Goal: Task Accomplishment & Management: Use online tool/utility

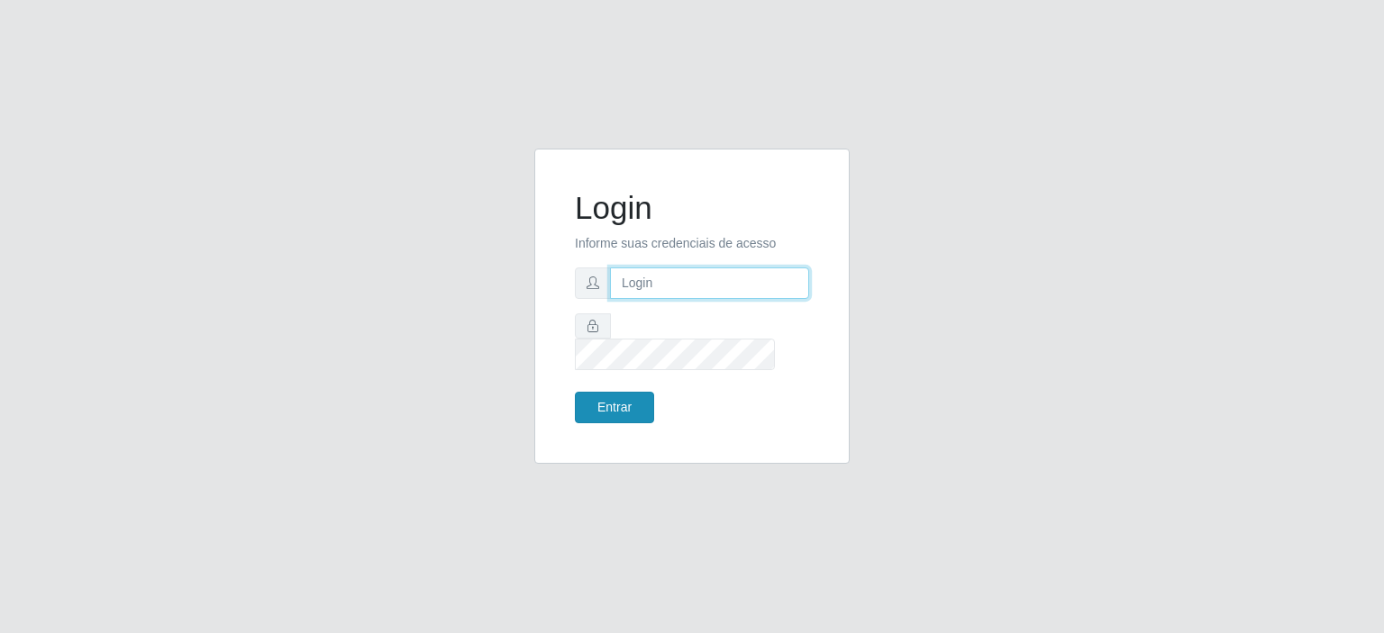
type input "[EMAIL_ADDRESS][DOMAIN_NAME]"
click at [609, 395] on button "Entrar" at bounding box center [614, 408] width 79 height 32
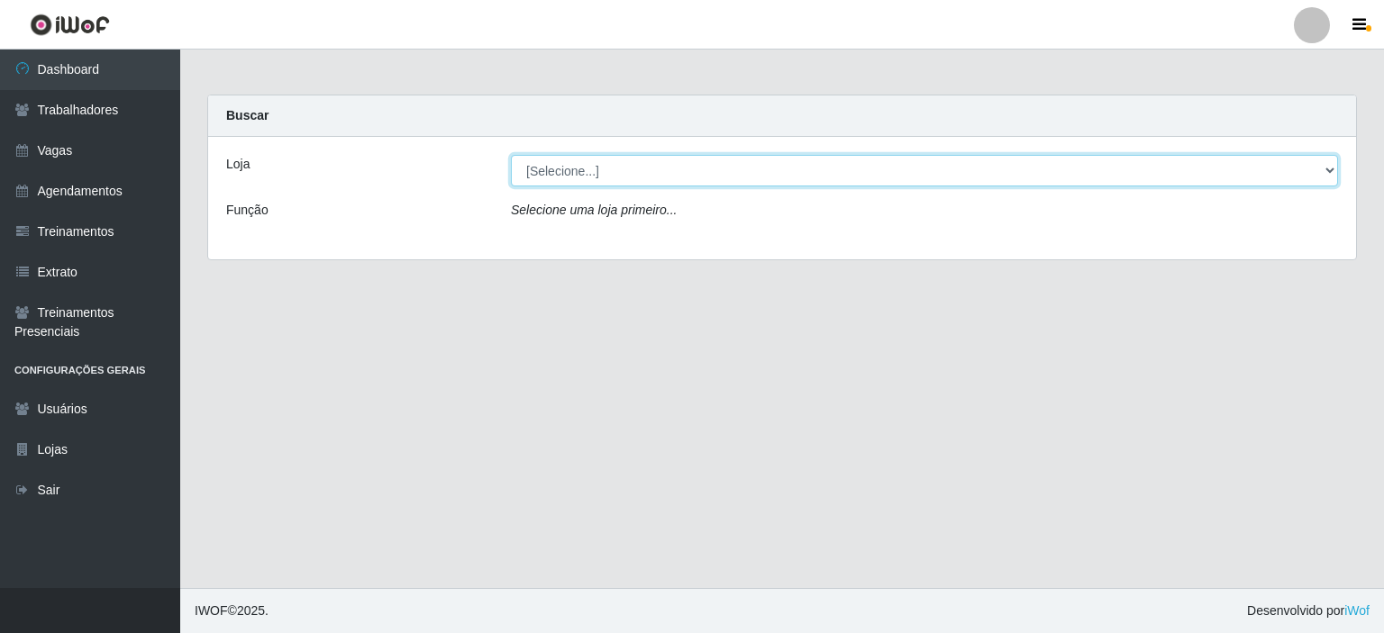
click at [561, 179] on select "[Selecione...] Preço Bom Supermercado" at bounding box center [924, 171] width 827 height 32
select select "387"
click at [511, 155] on select "[Selecione...] Preço Bom Supermercado" at bounding box center [924, 171] width 827 height 32
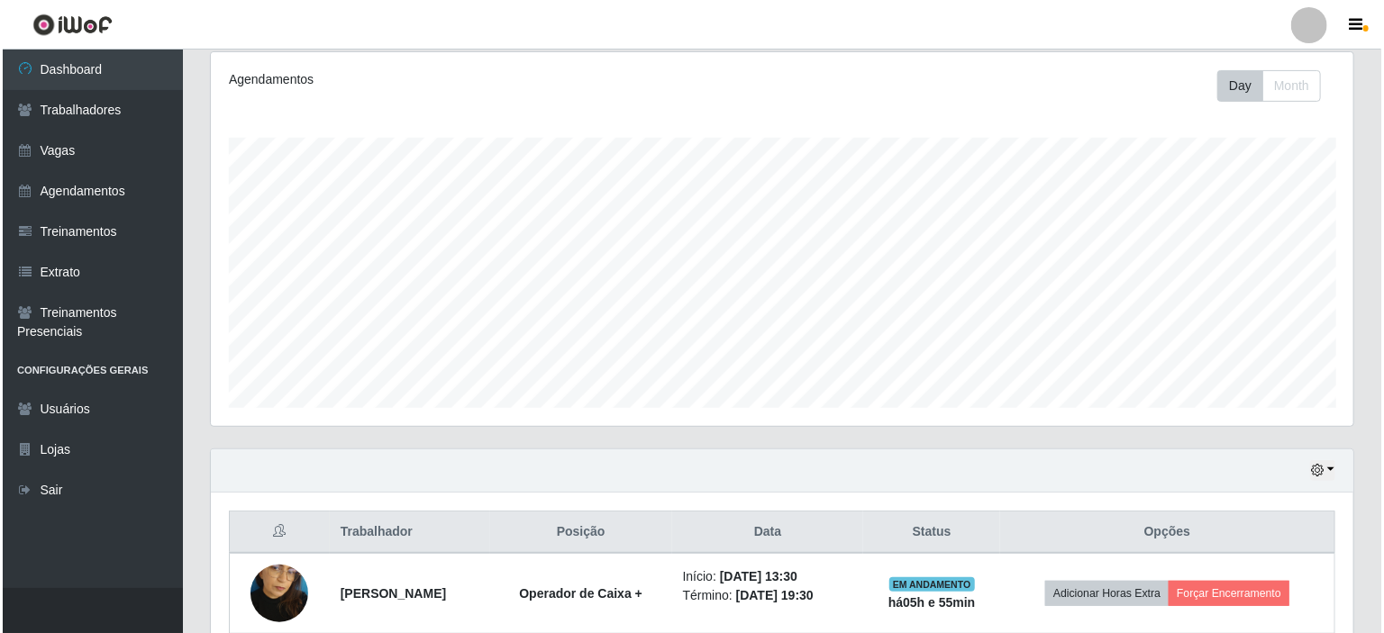
scroll to position [319, 0]
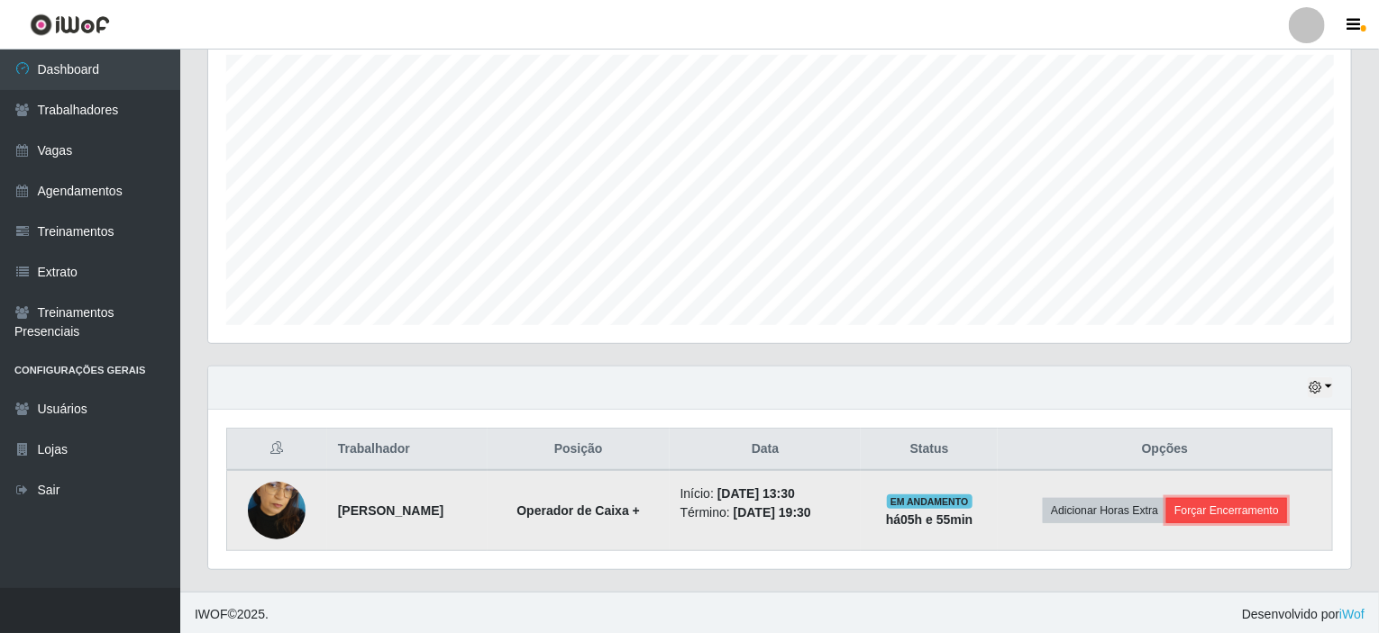
click at [1216, 507] on button "Forçar Encerramento" at bounding box center [1226, 510] width 121 height 25
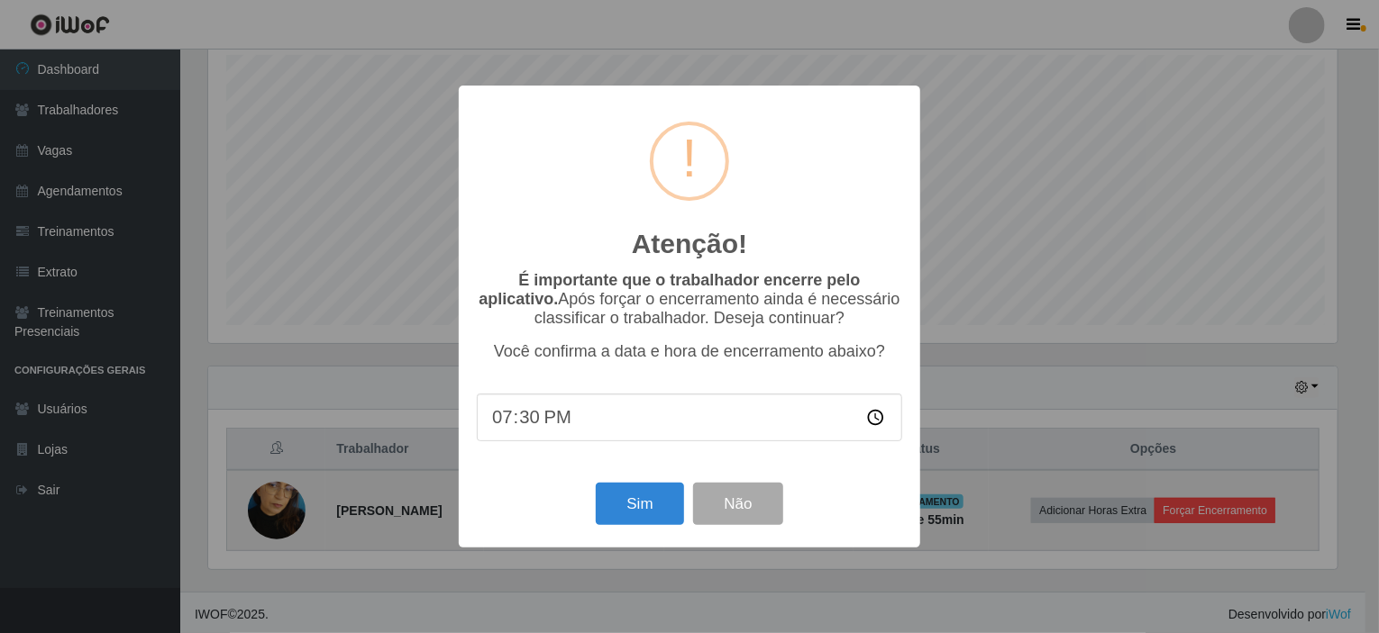
scroll to position [374, 1135]
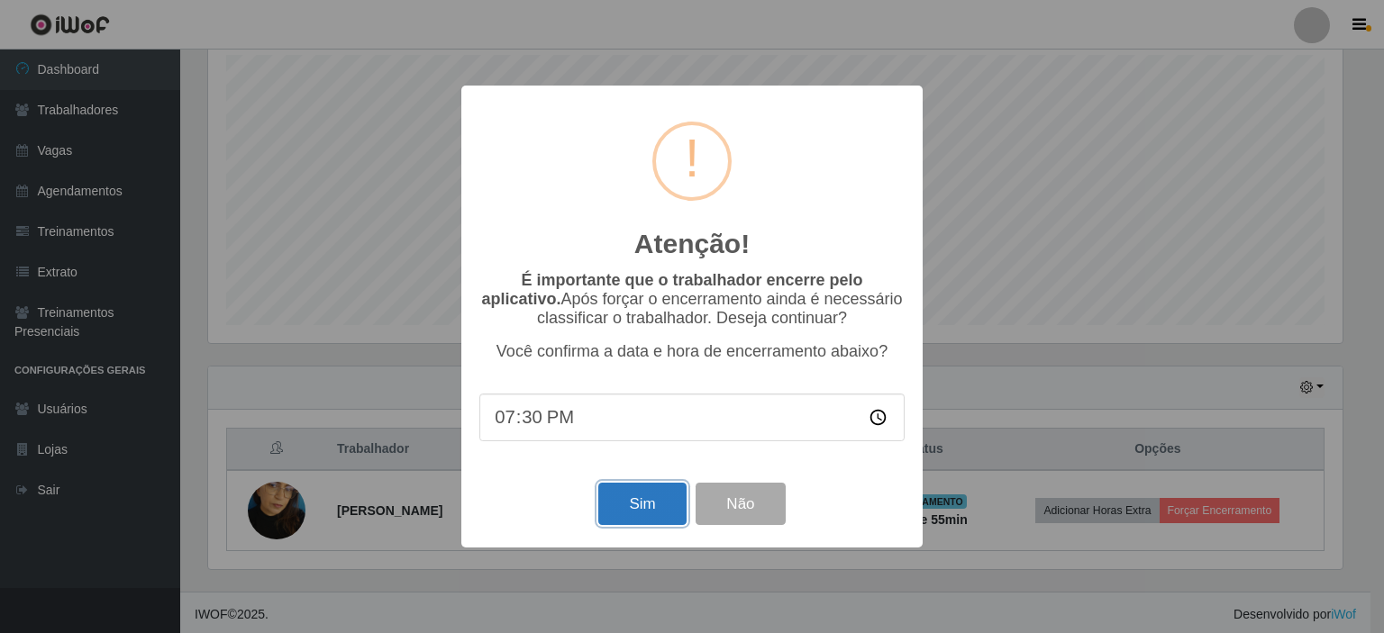
click at [614, 508] on button "Sim" at bounding box center [641, 504] width 87 height 42
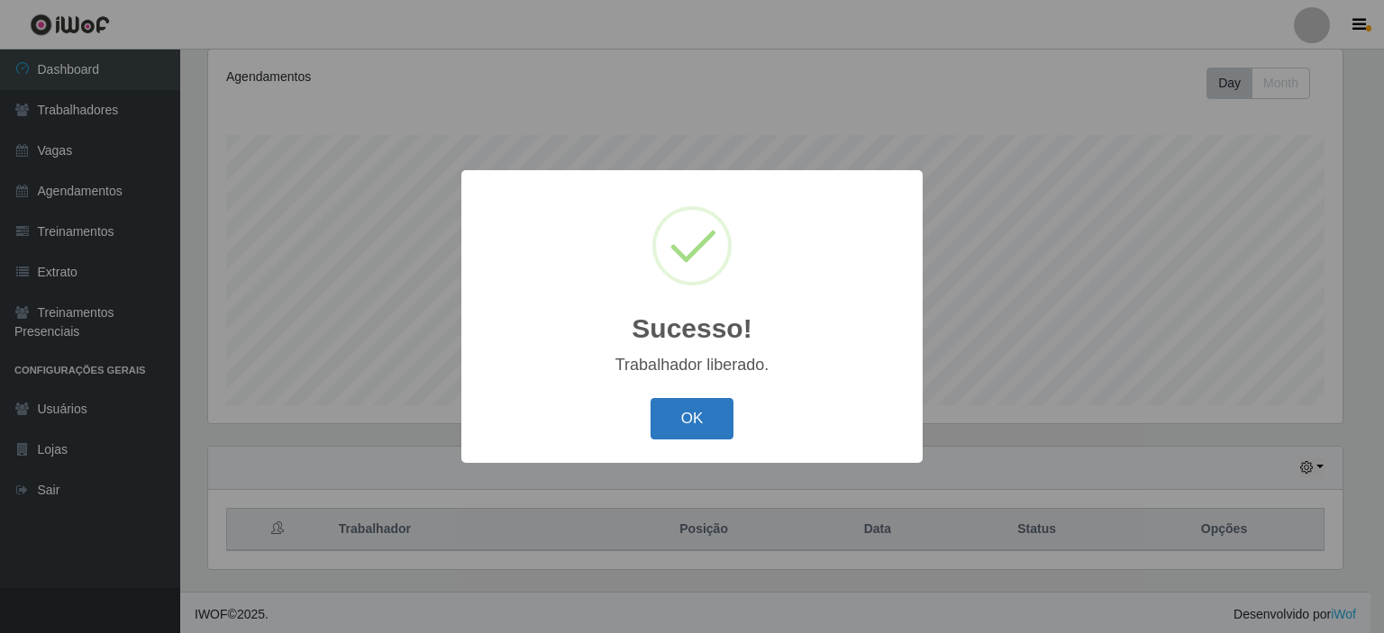
click at [699, 430] on button "OK" at bounding box center [693, 419] width 84 height 42
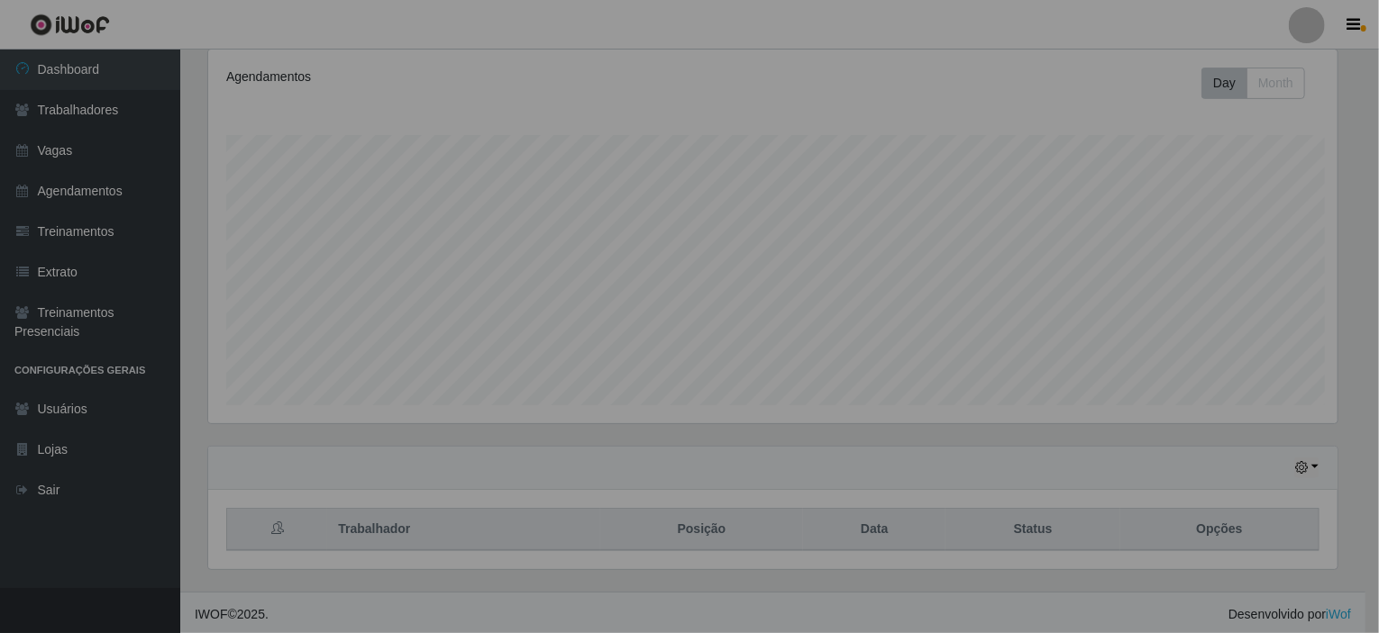
scroll to position [374, 1143]
